Goal: Task Accomplishment & Management: Complete application form

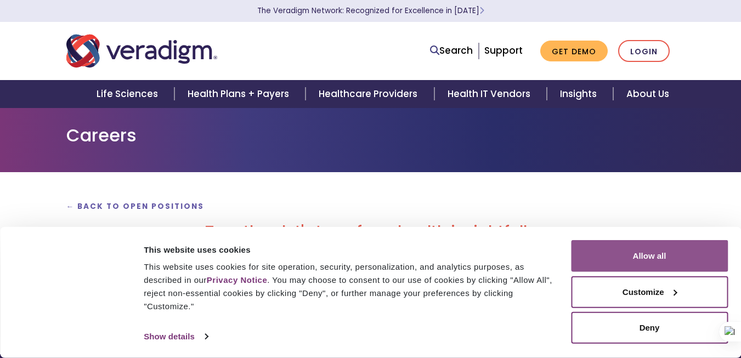
click at [615, 258] on button "Allow all" at bounding box center [649, 256] width 157 height 32
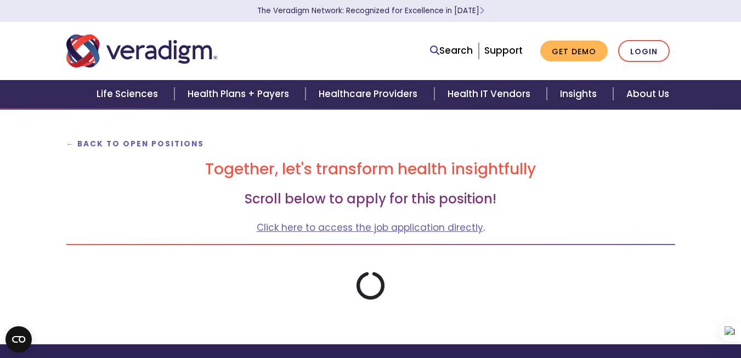
scroll to position [110, 0]
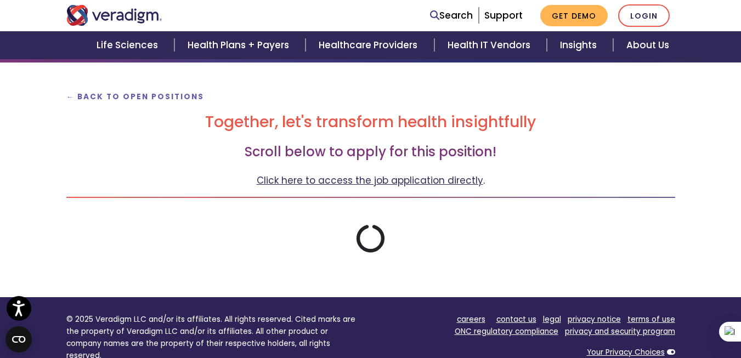
click at [363, 180] on link "Click here to access the job application directly" at bounding box center [370, 180] width 226 height 13
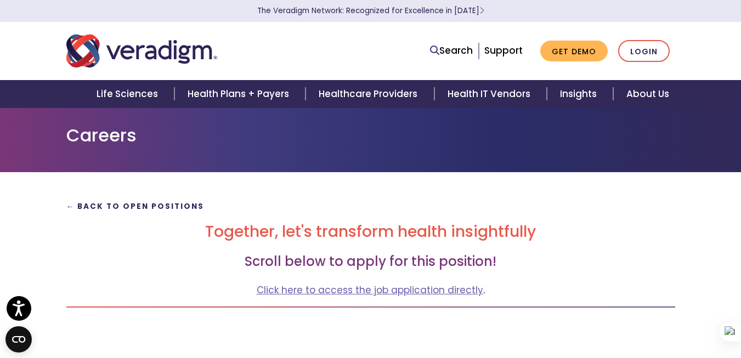
click at [120, 211] on strong "← Back to Open Positions" at bounding box center [135, 206] width 138 height 10
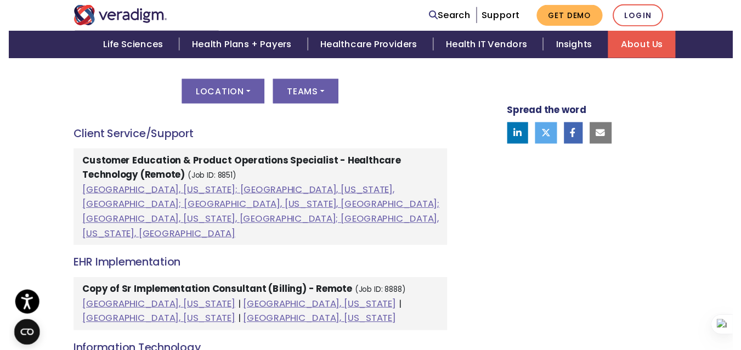
scroll to position [548, 0]
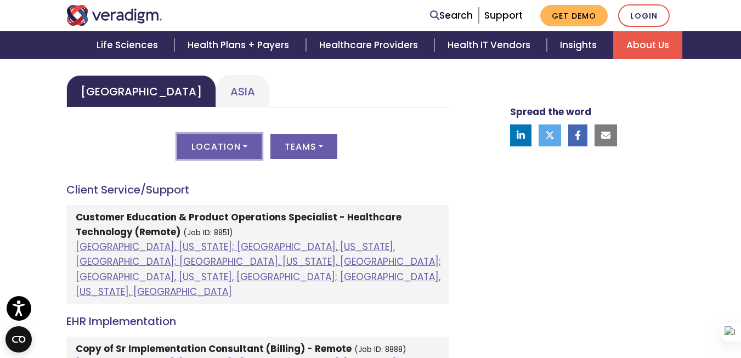
click at [237, 150] on button "Location" at bounding box center [219, 146] width 84 height 25
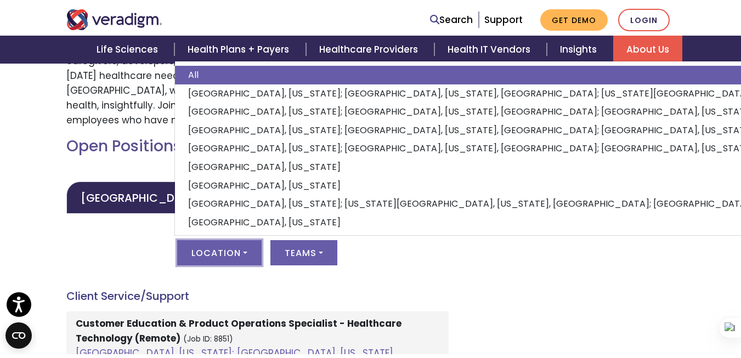
scroll to position [439, 0]
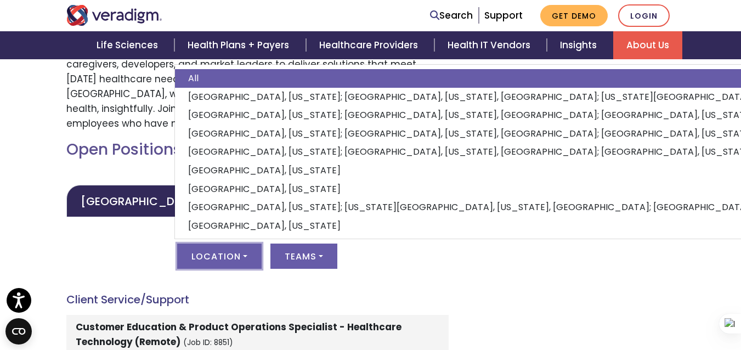
click at [129, 258] on div "Location All Albuquerque, New Mexico; Dallas, Texas, United States; Kansas City…" at bounding box center [257, 262] width 382 height 38
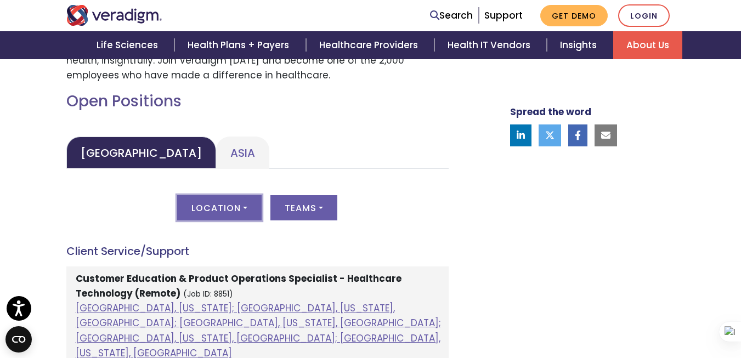
scroll to position [548, 0]
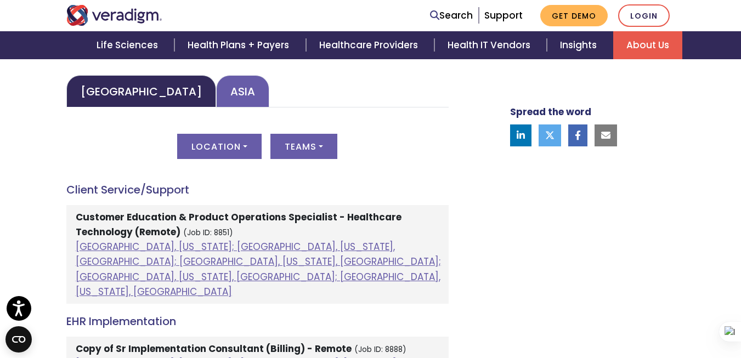
click at [216, 94] on link "Asia" at bounding box center [242, 91] width 53 height 32
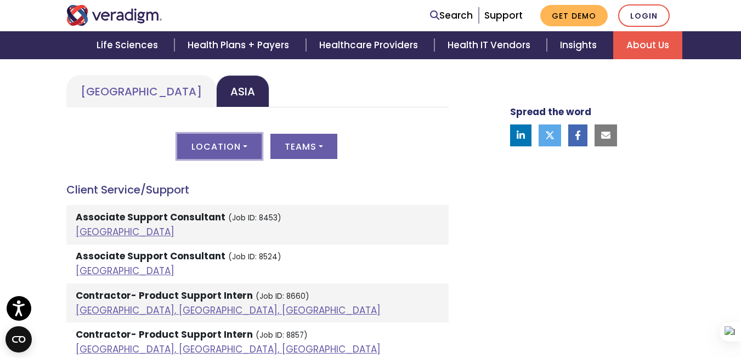
click at [220, 148] on button "Location" at bounding box center [219, 146] width 84 height 25
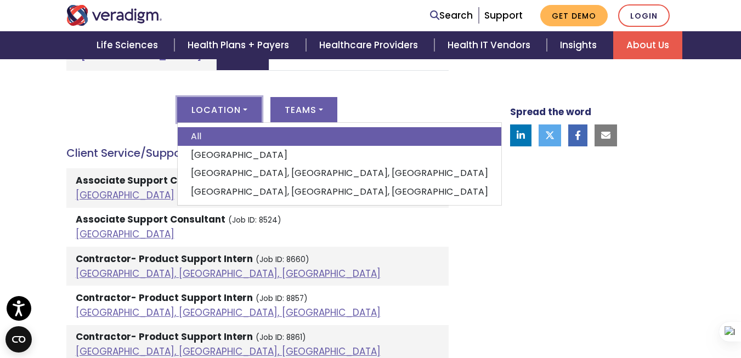
scroll to position [603, 0]
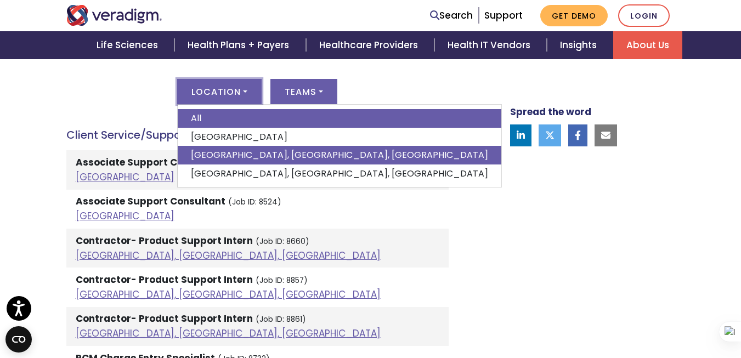
click at [231, 152] on link "Pune, Maharashtra, India" at bounding box center [340, 155] width 324 height 19
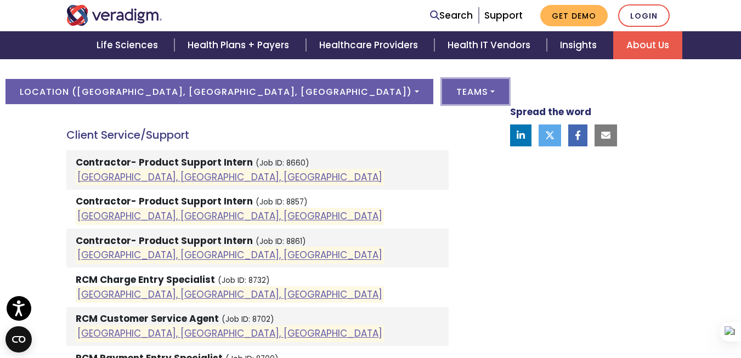
click at [442, 93] on button "Teams" at bounding box center [475, 91] width 67 height 25
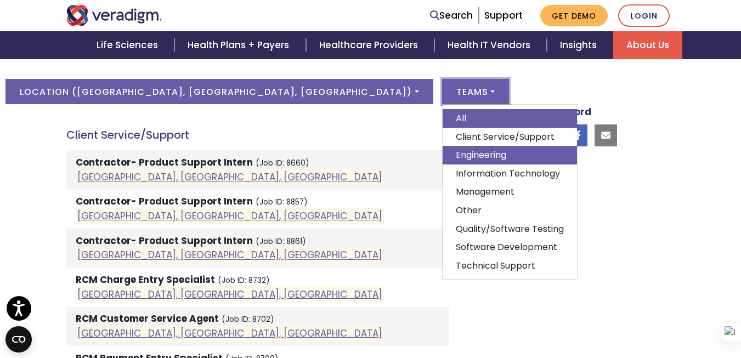
click at [442, 155] on link "Engineering" at bounding box center [509, 155] width 134 height 19
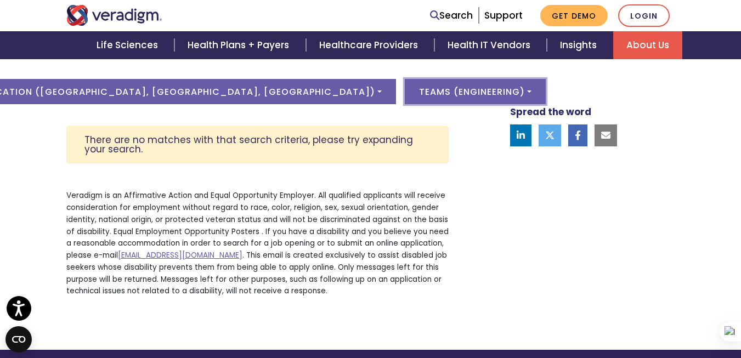
click at [405, 88] on button "Teams ( Engineering )" at bounding box center [475, 91] width 141 height 25
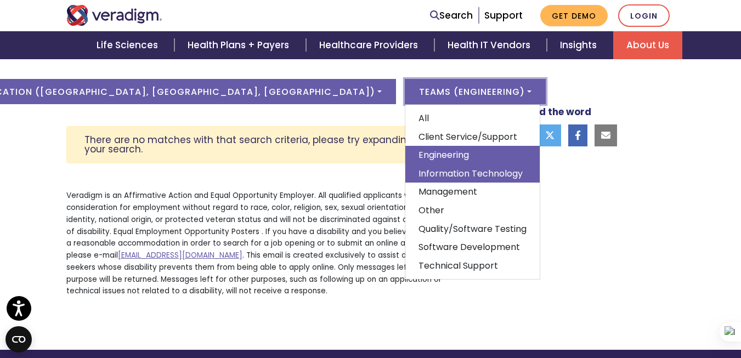
click at [405, 168] on link "Information Technology" at bounding box center [472, 173] width 134 height 19
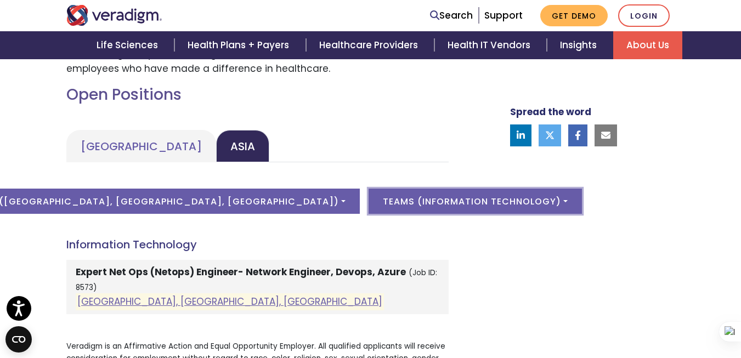
scroll to position [548, 0]
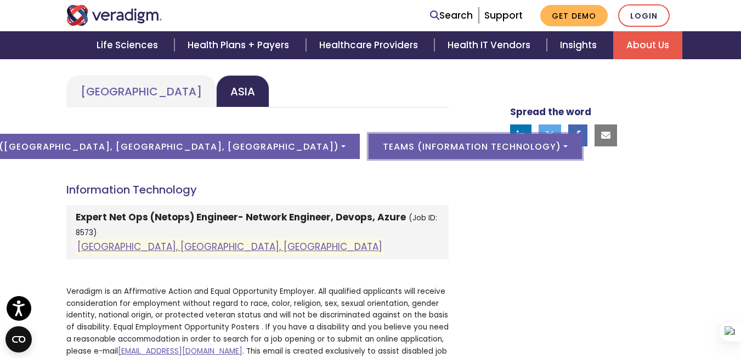
click at [368, 141] on button "Teams ( Information Technology )" at bounding box center [474, 146] width 213 height 25
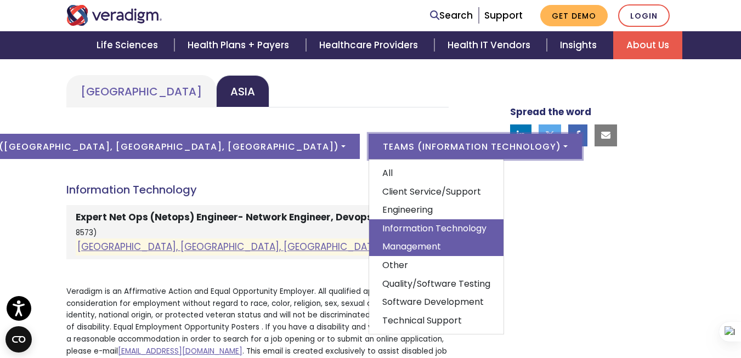
click at [369, 250] on link "Management" at bounding box center [436, 246] width 134 height 19
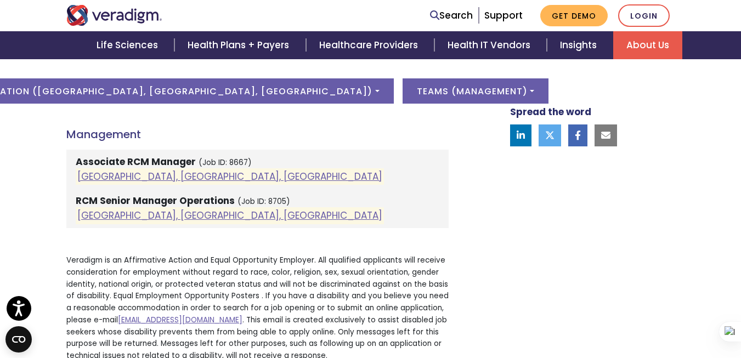
scroll to position [603, 0]
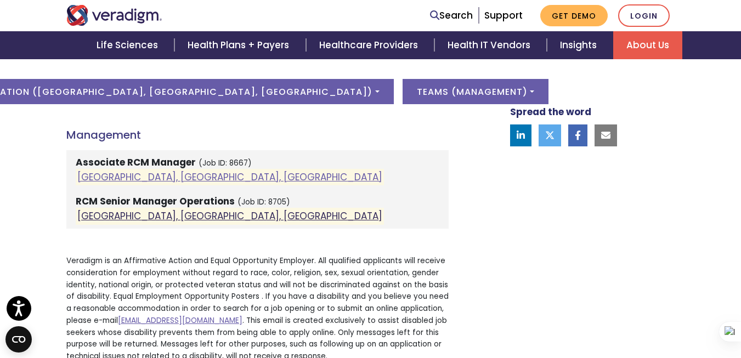
click at [166, 213] on link "Pune, Maharashtra, India" at bounding box center [229, 215] width 305 height 13
